Goal: Information Seeking & Learning: Find specific page/section

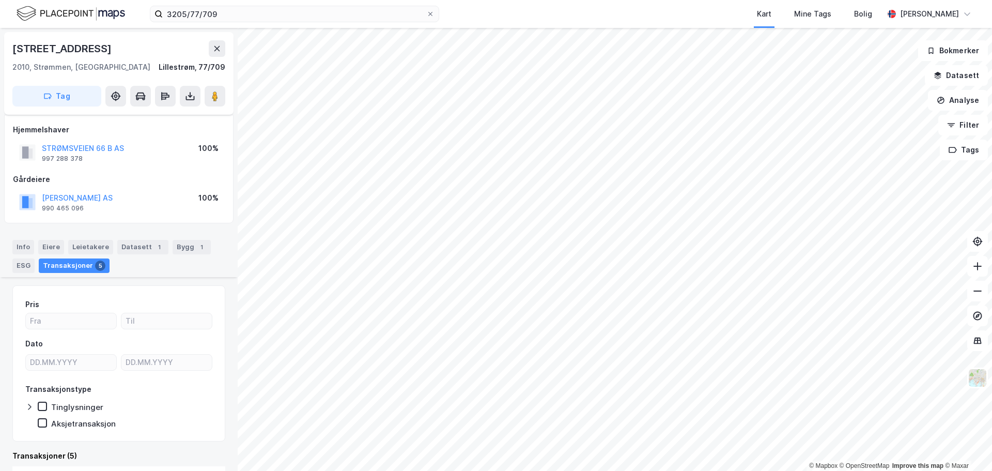
scroll to position [576, 0]
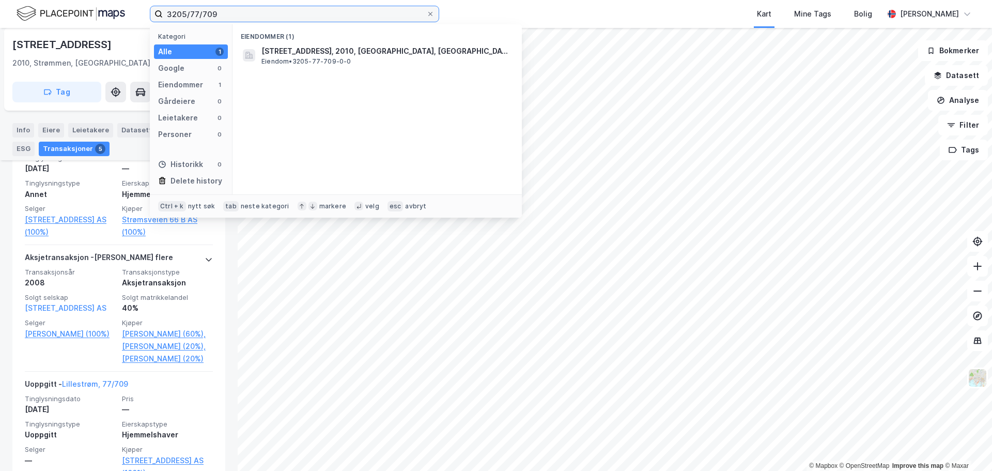
click at [233, 16] on input "3205/77/709" at bounding box center [294, 13] width 263 height 15
click at [228, 15] on input "3205/77/709" at bounding box center [294, 13] width 263 height 15
drag, startPoint x: 227, startPoint y: 18, endPoint x: 110, endPoint y: -5, distance: 119.3
click at [110, 0] on html "3205/77/709 Kategori Alle 1 Google 0 Eiendommer 1 Gårdeiere 0 Leietakere 0 Pers…" at bounding box center [496, 235] width 992 height 471
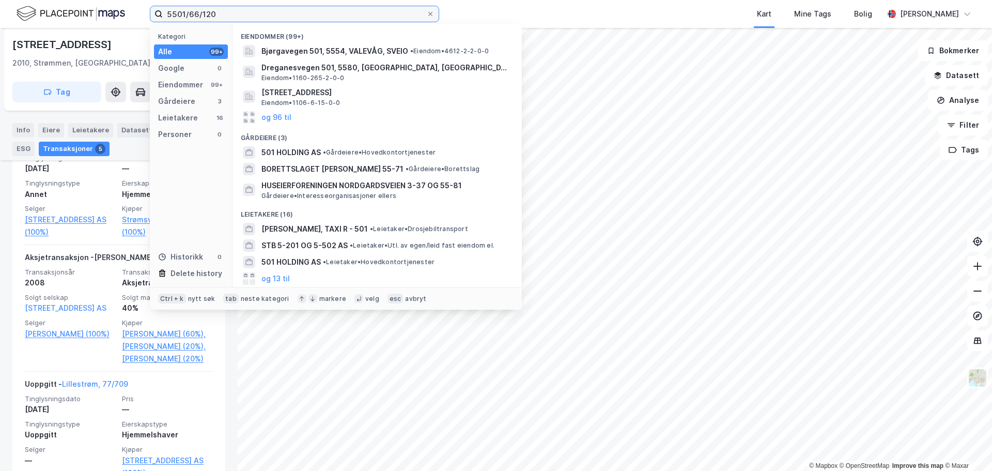
type input "5501/66/120"
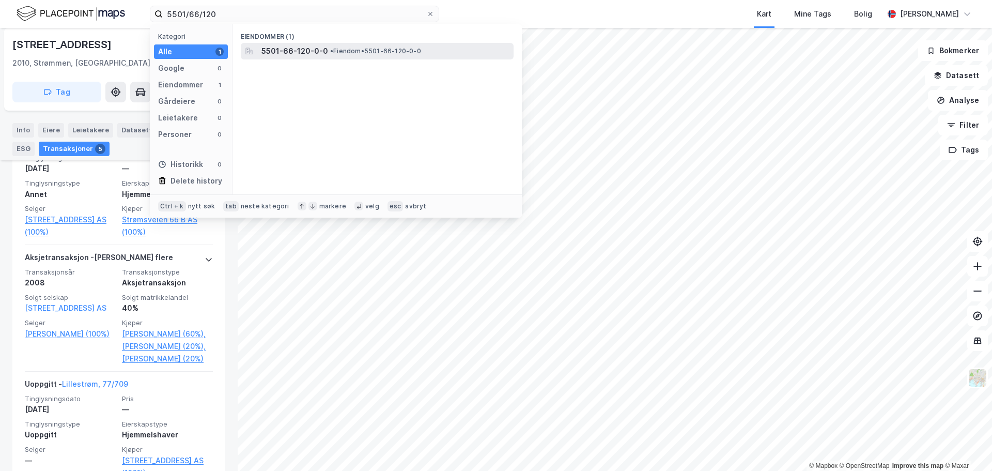
click at [297, 46] on span "5501-66-120-0-0" at bounding box center [294, 51] width 67 height 12
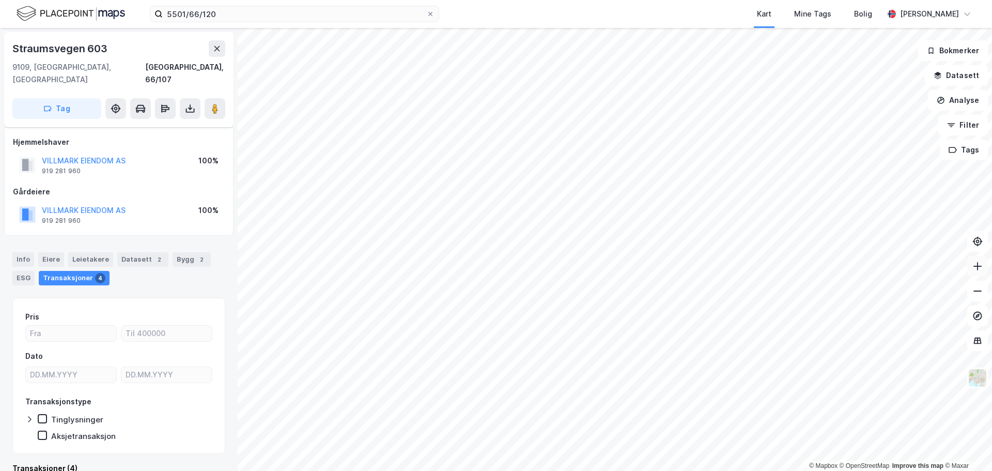
scroll to position [8, 0]
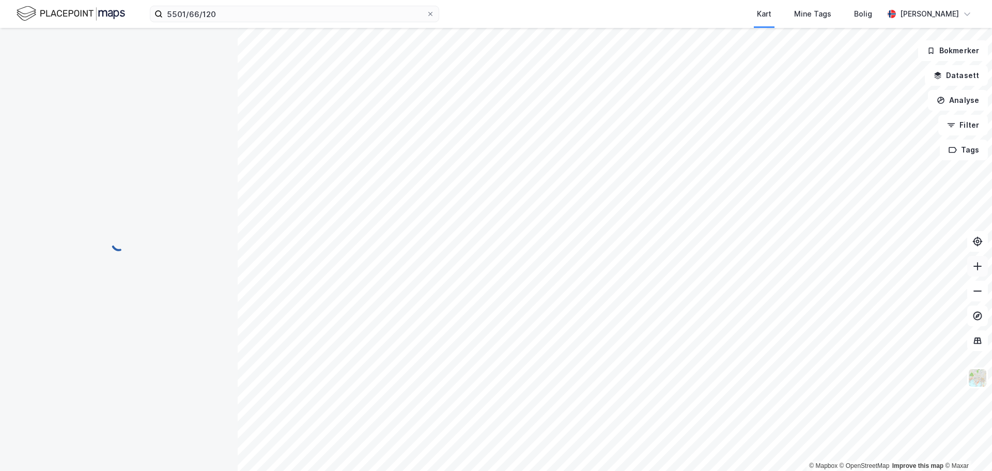
scroll to position [8, 0]
